Goal: Transaction & Acquisition: Download file/media

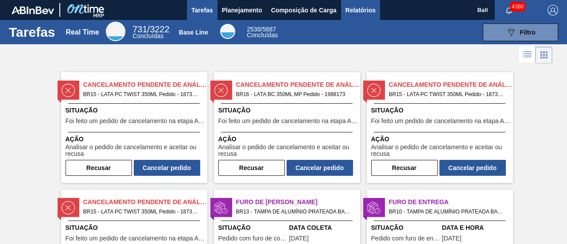
click at [364, 7] on span "Relatórios" at bounding box center [361, 10] width 30 height 11
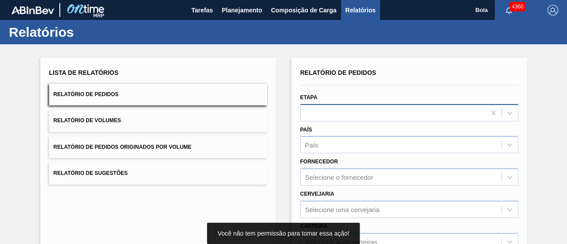
click at [333, 108] on div at bounding box center [409, 112] width 218 height 17
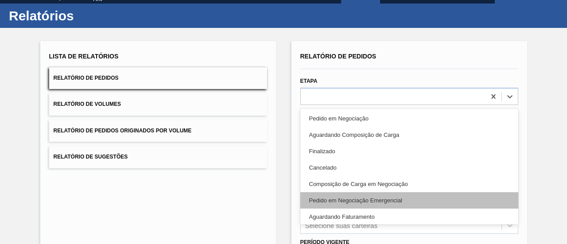
scroll to position [17, 0]
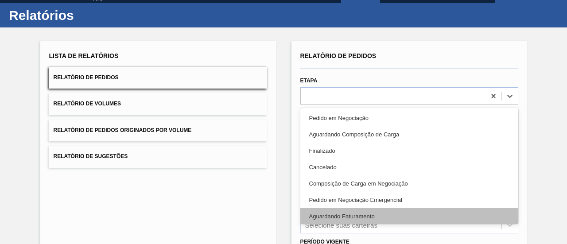
click at [372, 211] on div "Aguardando Faturamento" at bounding box center [409, 216] width 218 height 16
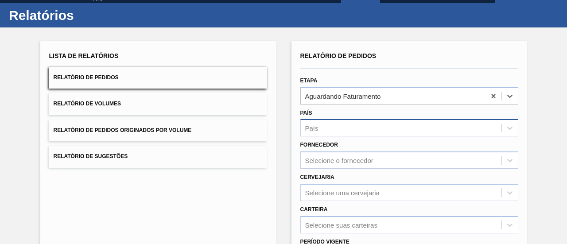
drag, startPoint x: 347, startPoint y: 126, endPoint x: 347, endPoint y: 132, distance: 5.8
click at [347, 127] on div "País" at bounding box center [401, 128] width 201 height 13
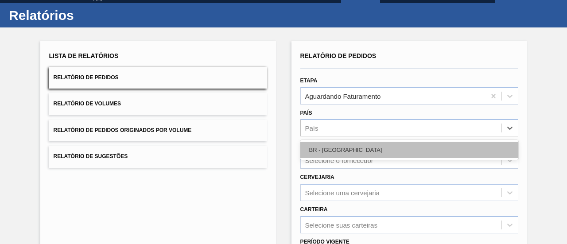
click at [346, 154] on div "BR - [GEOGRAPHIC_DATA]" at bounding box center [409, 150] width 218 height 16
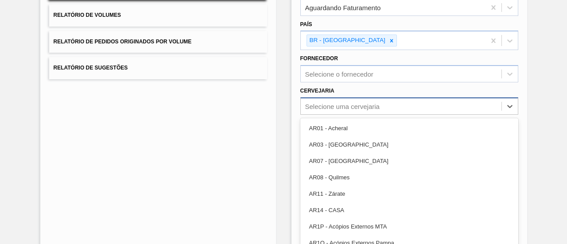
scroll to position [115, 0]
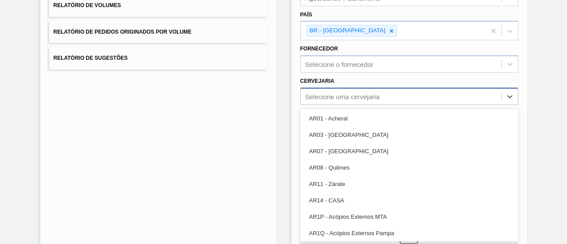
click at [331, 105] on div "option AR01 - Acheral focused, 1 of 92. 92 results available. Use Up and Down t…" at bounding box center [409, 96] width 218 height 17
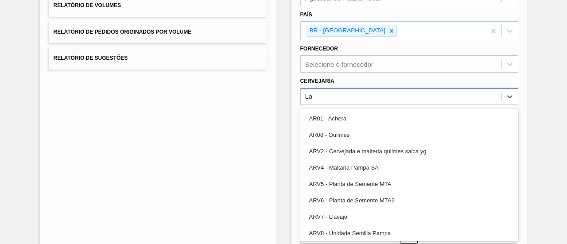
type input "L"
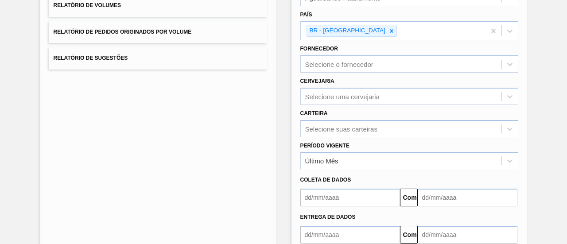
drag, startPoint x: 370, startPoint y: 47, endPoint x: 350, endPoint y: 116, distance: 71.5
click at [370, 47] on div "Fornecedor Selecione o fornecedor" at bounding box center [409, 58] width 218 height 30
click at [344, 129] on div "Selecione suas carteiras" at bounding box center [409, 128] width 218 height 17
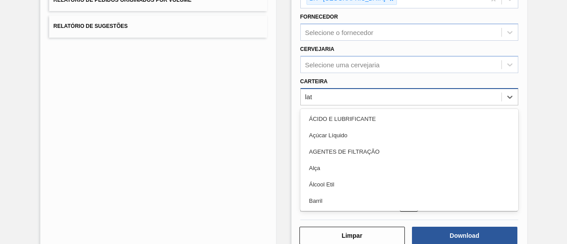
type input "la"
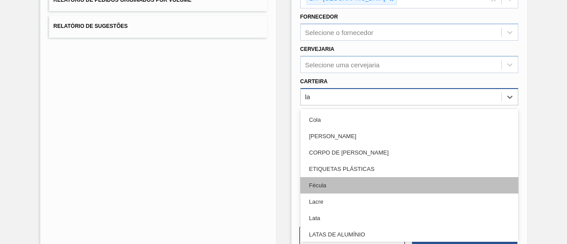
scroll to position [44, 0]
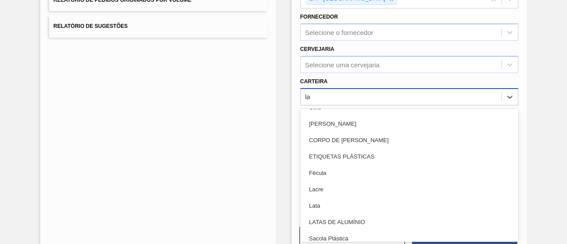
click at [321, 206] on div "Lata" at bounding box center [409, 206] width 218 height 16
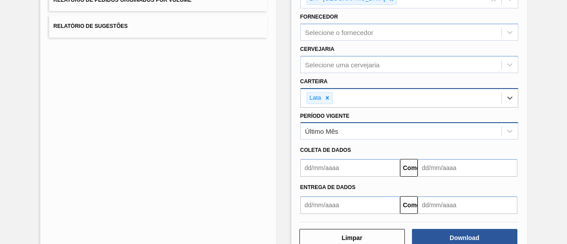
click at [333, 130] on font "Último Mês" at bounding box center [321, 132] width 33 height 8
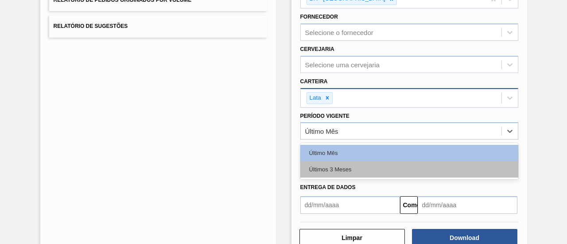
click at [346, 170] on div "Últimos 3 Meses" at bounding box center [409, 169] width 218 height 16
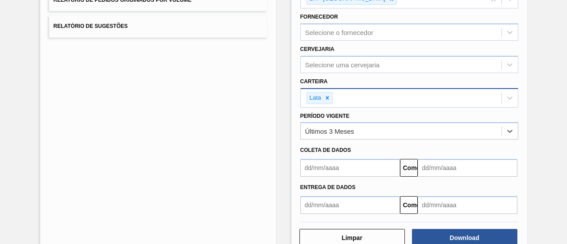
click at [345, 177] on div "Entrega de dados Comeu" at bounding box center [409, 195] width 225 height 37
click at [346, 171] on input "text" at bounding box center [350, 168] width 100 height 18
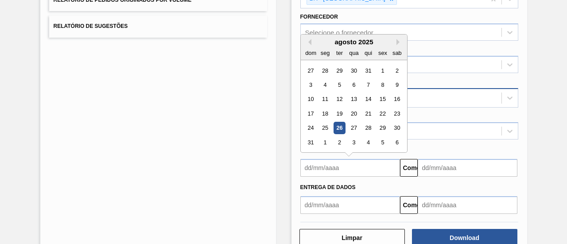
click at [337, 124] on div "26" at bounding box center [339, 128] width 12 height 12
type input "[DATE]"
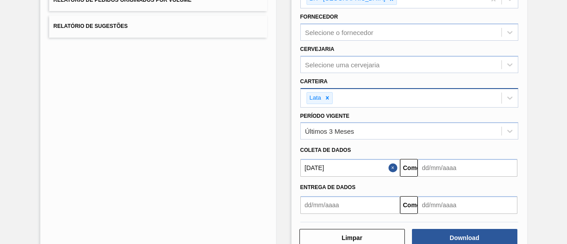
click at [457, 168] on input "text" at bounding box center [468, 168] width 100 height 18
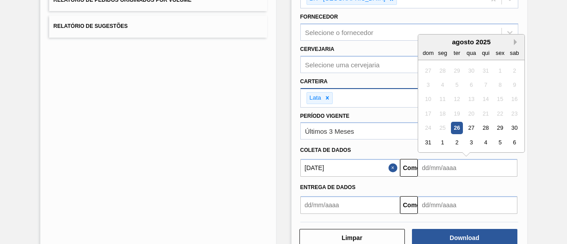
click at [514, 39] on button "Next Month" at bounding box center [517, 42] width 6 height 6
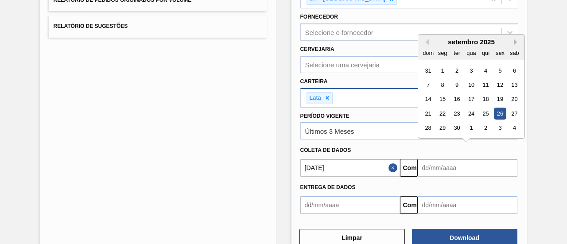
click at [514, 39] on button "Next Month" at bounding box center [517, 42] width 6 height 6
click at [425, 130] on div "26" at bounding box center [428, 128] width 12 height 12
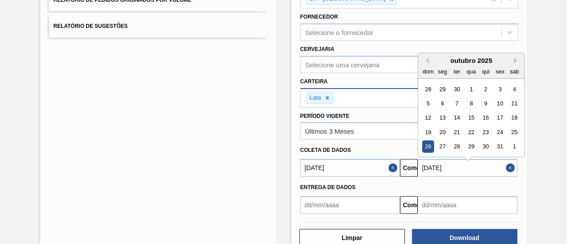
drag, startPoint x: 441, startPoint y: 168, endPoint x: 445, endPoint y: 157, distance: 11.4
click at [441, 168] on input "[DATE]" at bounding box center [468, 168] width 100 height 18
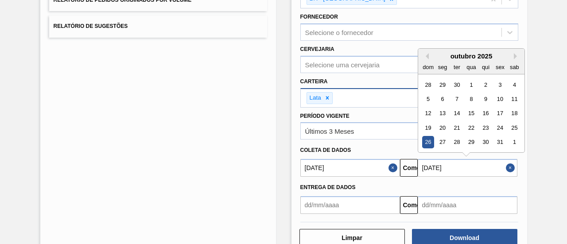
drag, startPoint x: 425, startPoint y: 54, endPoint x: 437, endPoint y: 65, distance: 16.3
click at [426, 55] on button "Previous Month" at bounding box center [426, 56] width 6 height 6
click at [499, 128] on div "26" at bounding box center [500, 128] width 12 height 12
type input "[DATE]"
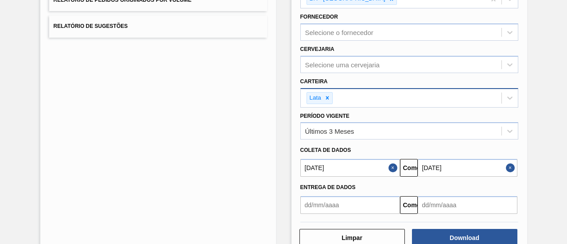
click at [409, 144] on div "Coleta de dados" at bounding box center [409, 150] width 225 height 13
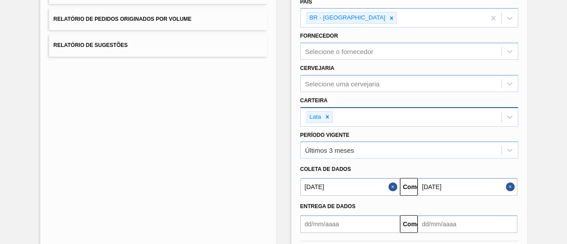
scroll to position [169, 0]
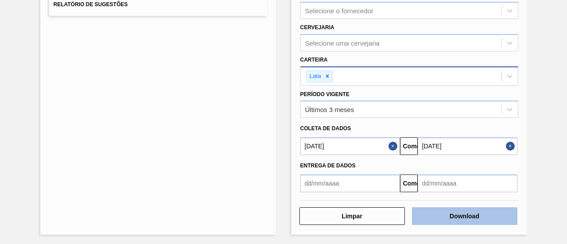
click at [465, 215] on font "Download" at bounding box center [465, 216] width 30 height 7
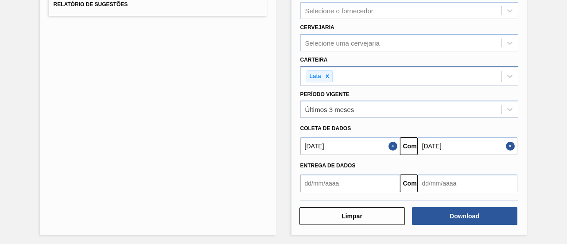
click at [0, 9] on div "Lista de Relatórios Relatório de Pedidos Relatório de Volumes Relatório de Pedi…" at bounding box center [283, 60] width 567 height 370
click at [147, 105] on div "Lista de Relatórios Relatório de Pedidos Relatório de Volumes Relatório de Pedi…" at bounding box center [158, 62] width 236 height 346
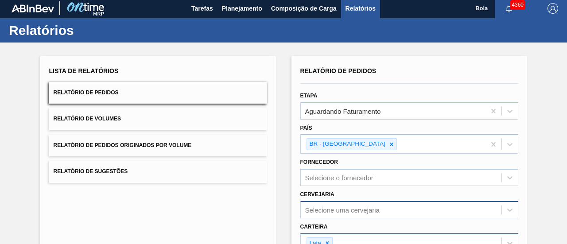
scroll to position [0, 0]
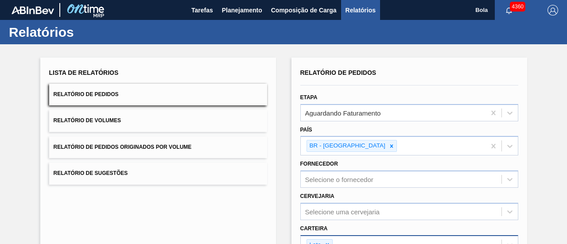
click at [437, 46] on div "Lista de Relatórios Relatório de Pedidos Relatório de Volumes Relatório de Pedi…" at bounding box center [283, 229] width 567 height 370
